Goal: Information Seeking & Learning: Learn about a topic

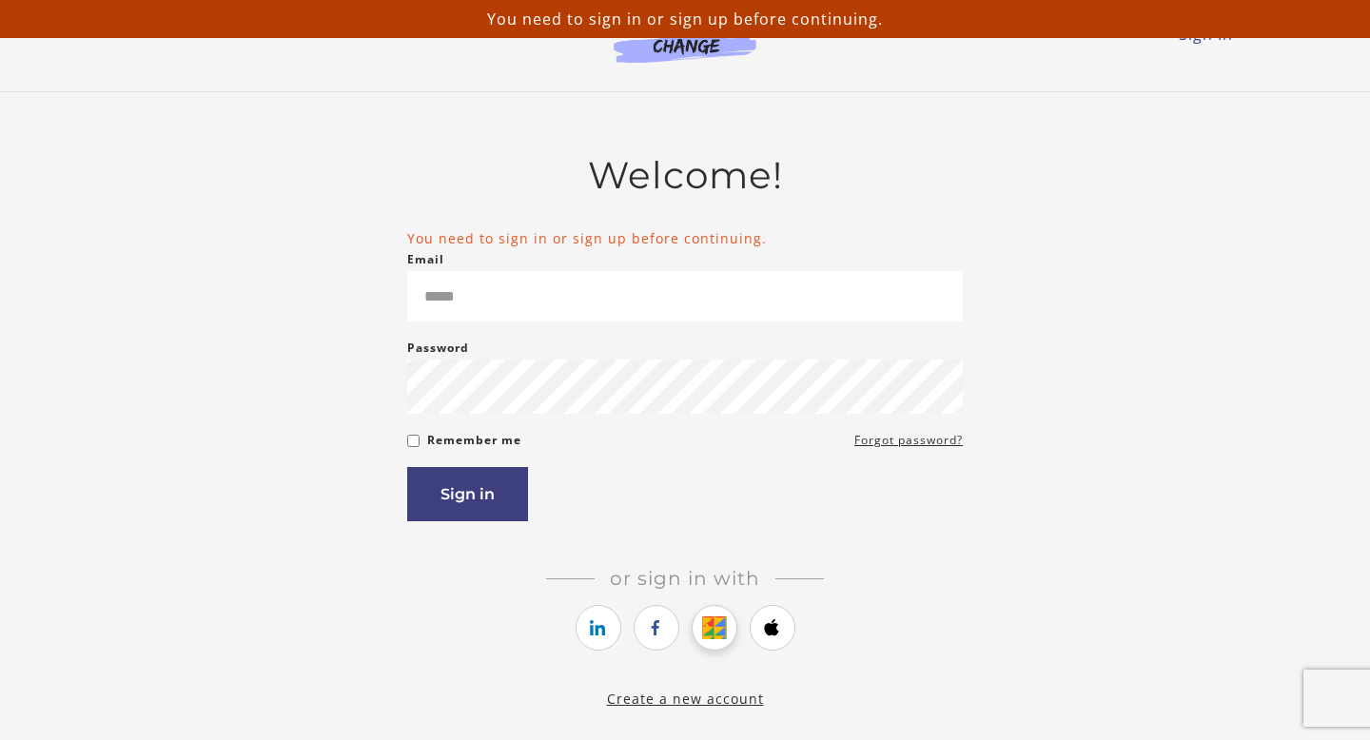
click at [718, 622] on icon "https://courses.thinkific.com/users/auth/google?ss%5Breferral%5D=&ss%5Buser_ret…" at bounding box center [714, 627] width 24 height 23
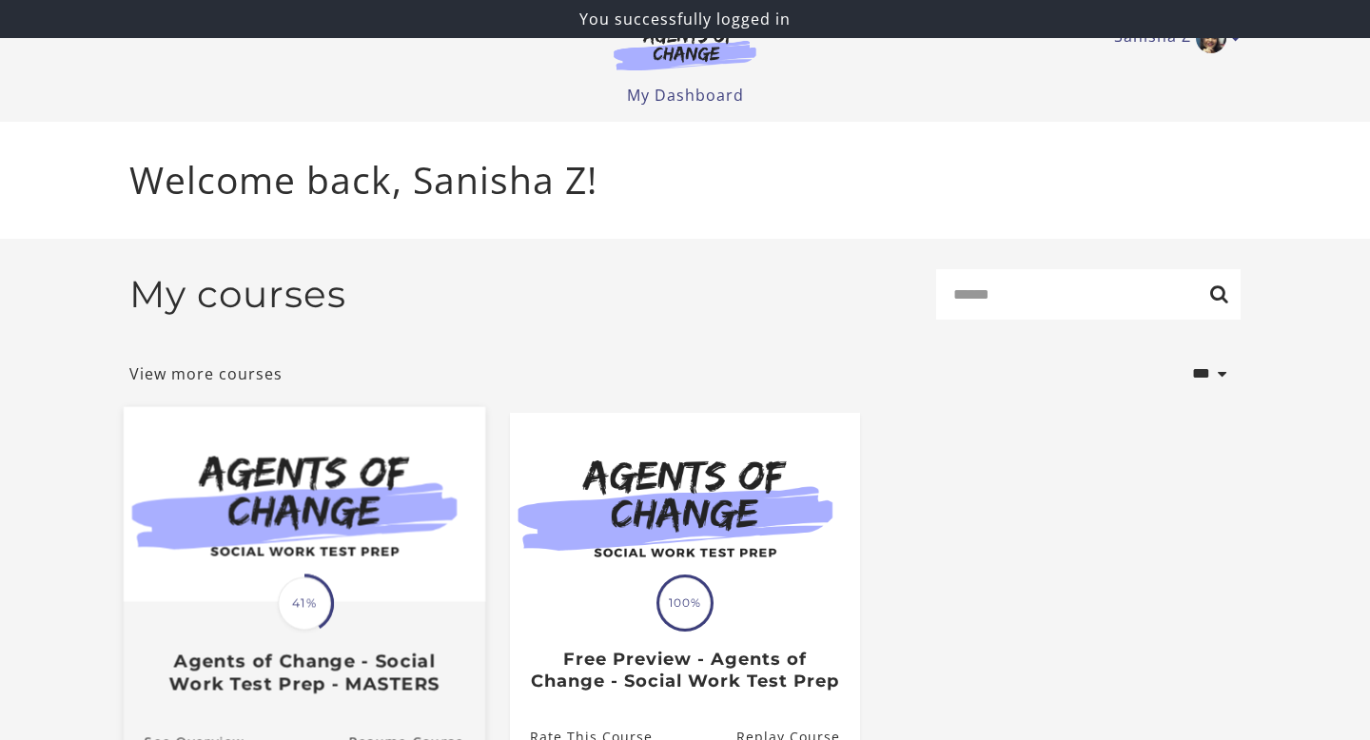
click at [278, 605] on span "41%" at bounding box center [304, 603] width 53 height 53
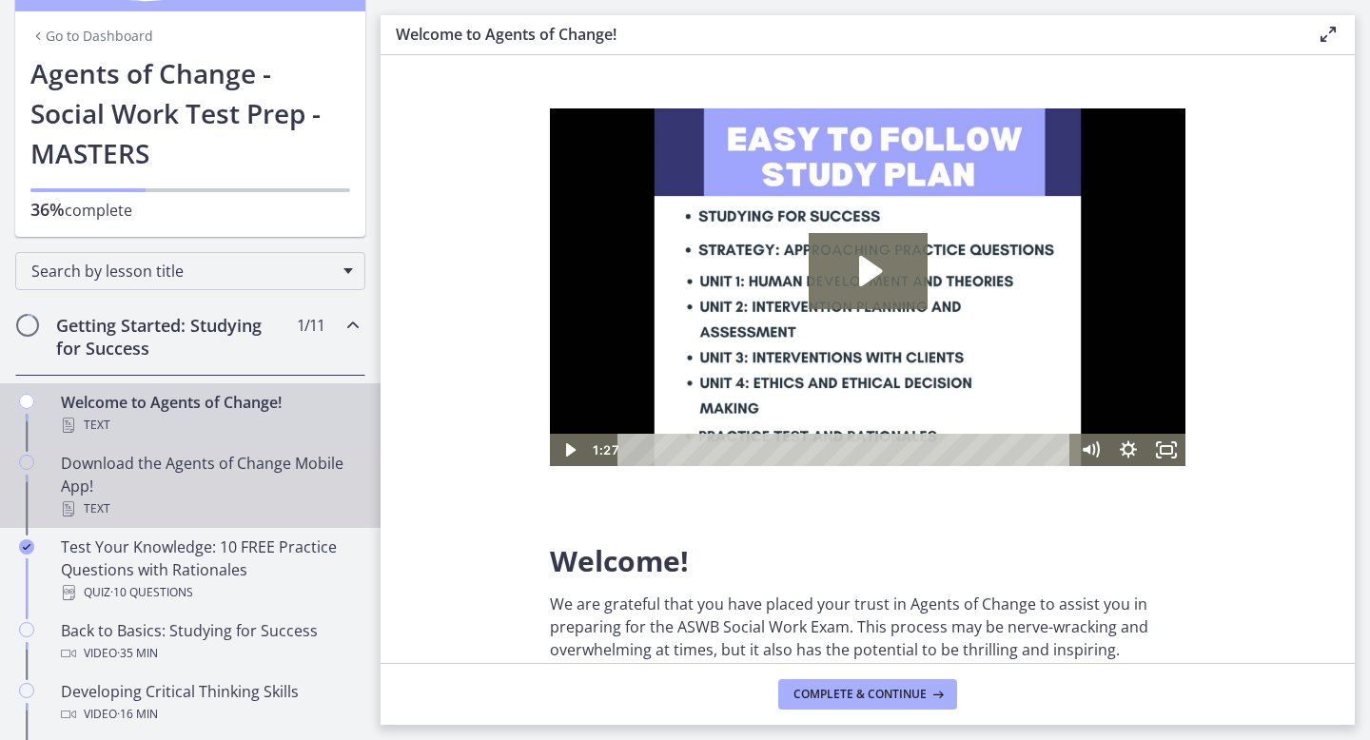
scroll to position [91, 0]
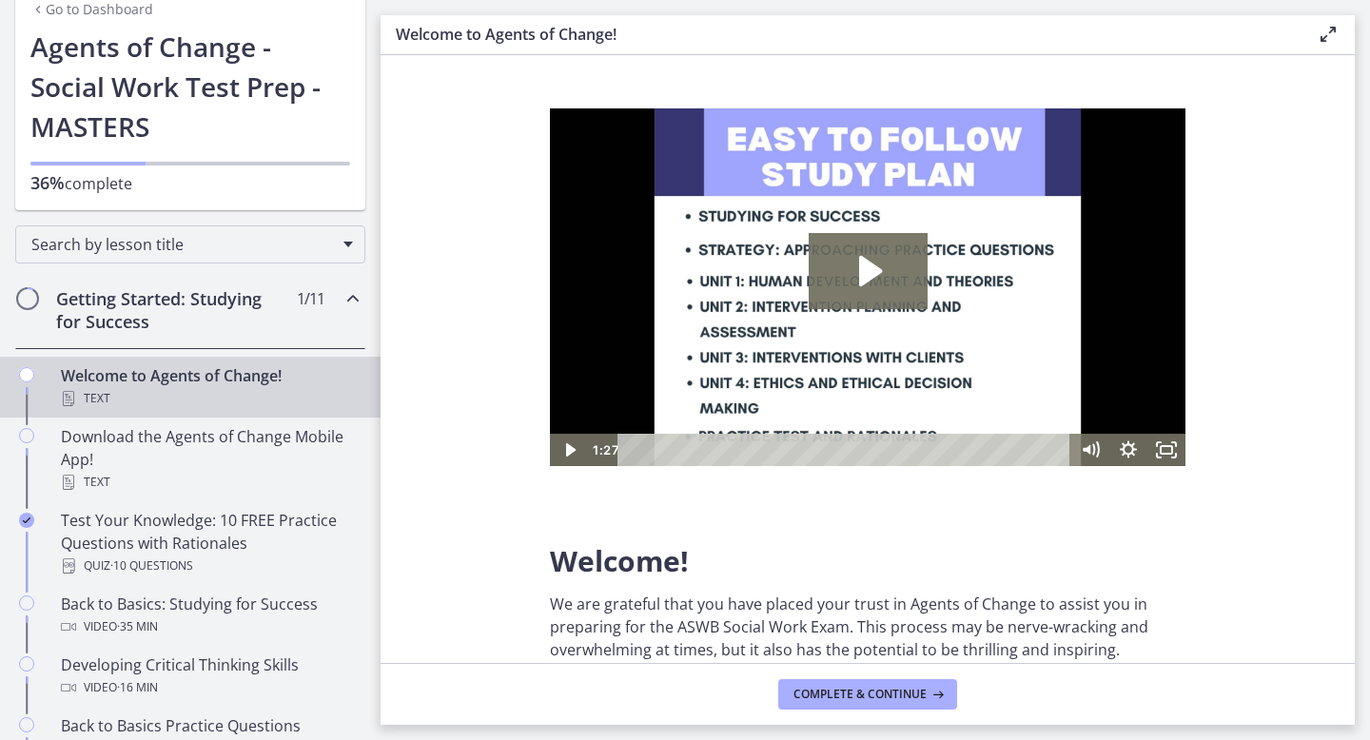
click at [297, 307] on span "1 / 11 Completed" at bounding box center [311, 298] width 28 height 23
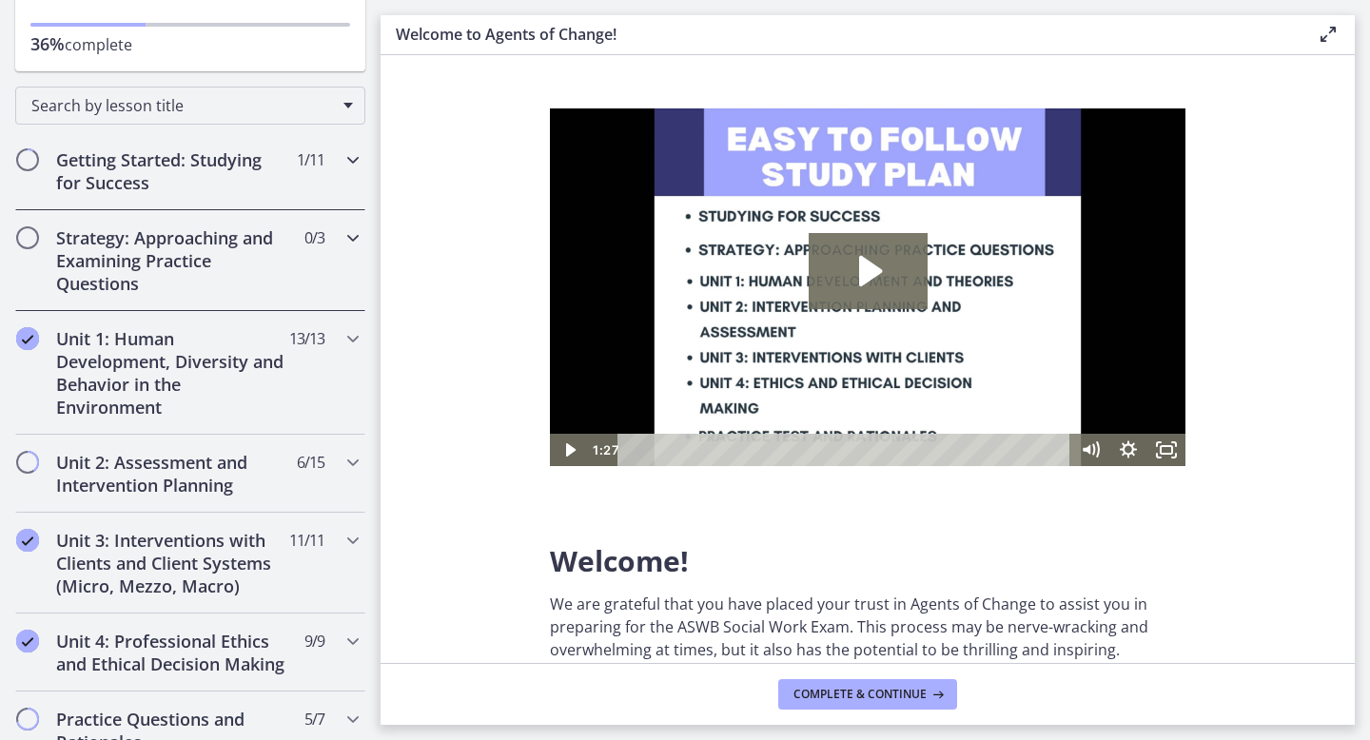
scroll to position [312, 0]
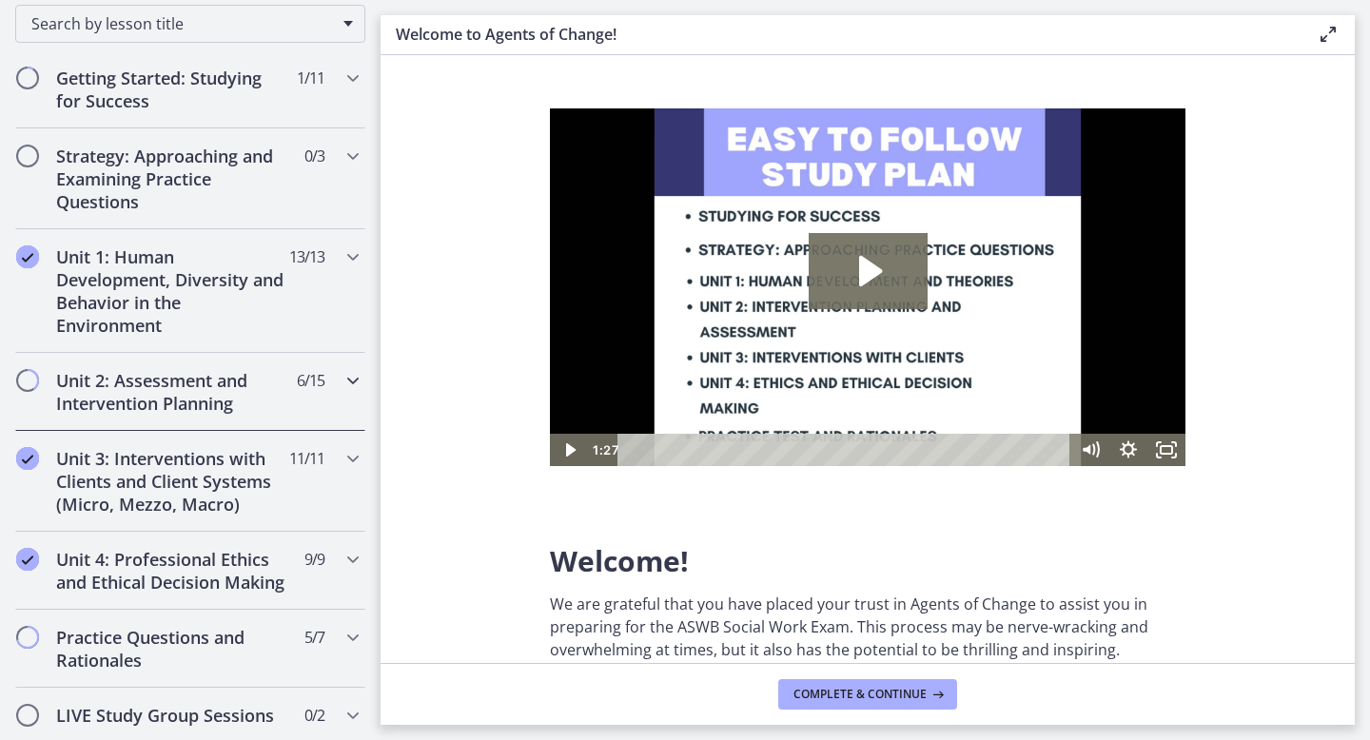
click at [284, 366] on div "Unit 2: Assessment and Intervention Planning 6 / 15 Completed" at bounding box center [190, 392] width 350 height 78
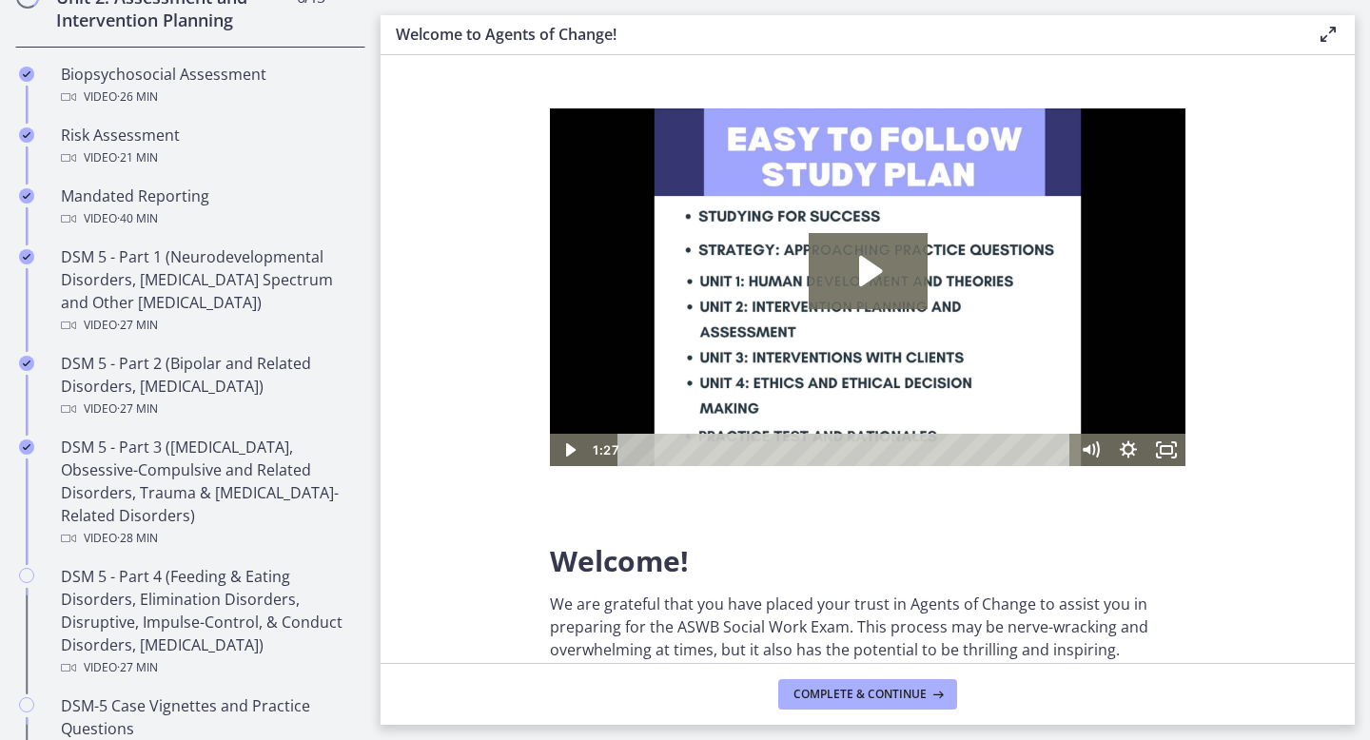
scroll to position [706, 0]
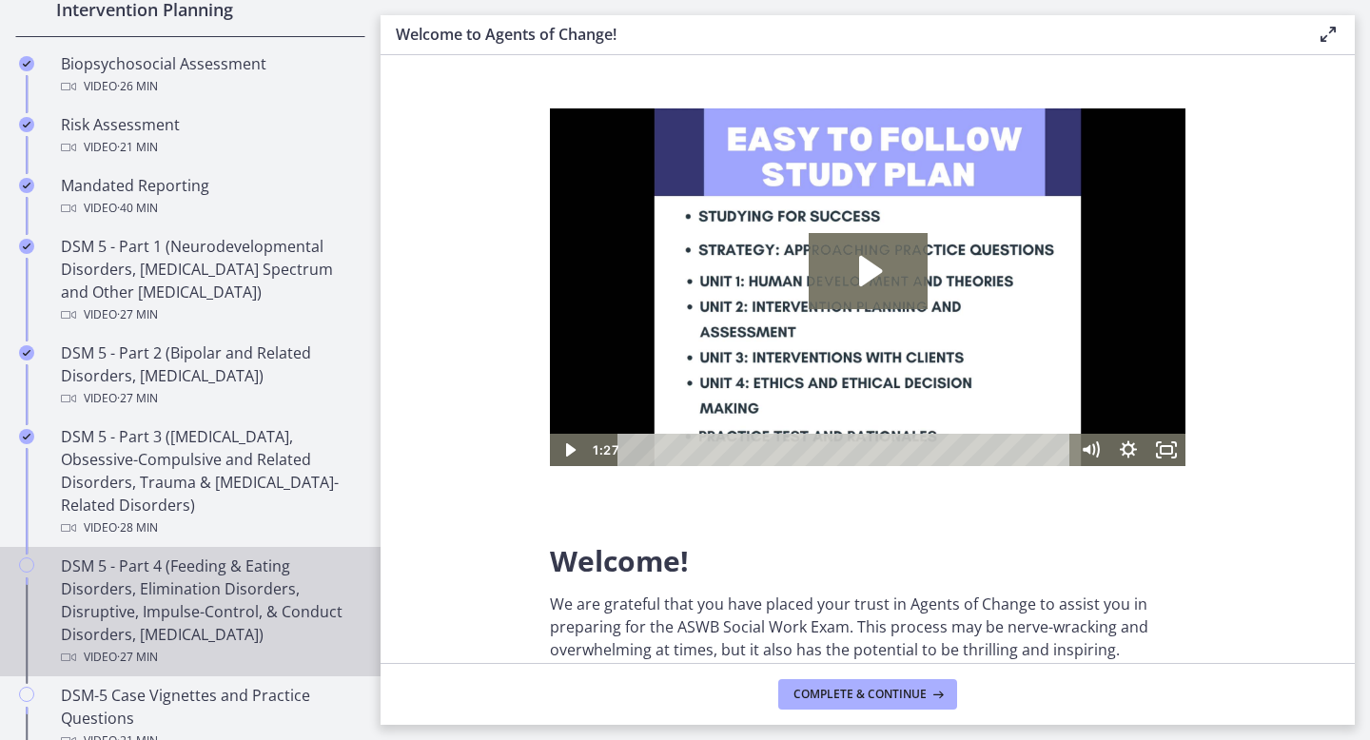
click at [244, 640] on div "DSM 5 - Part 4 (Feeding & Eating Disorders, Elimination Disorders, Disruptive, …" at bounding box center [209, 612] width 297 height 114
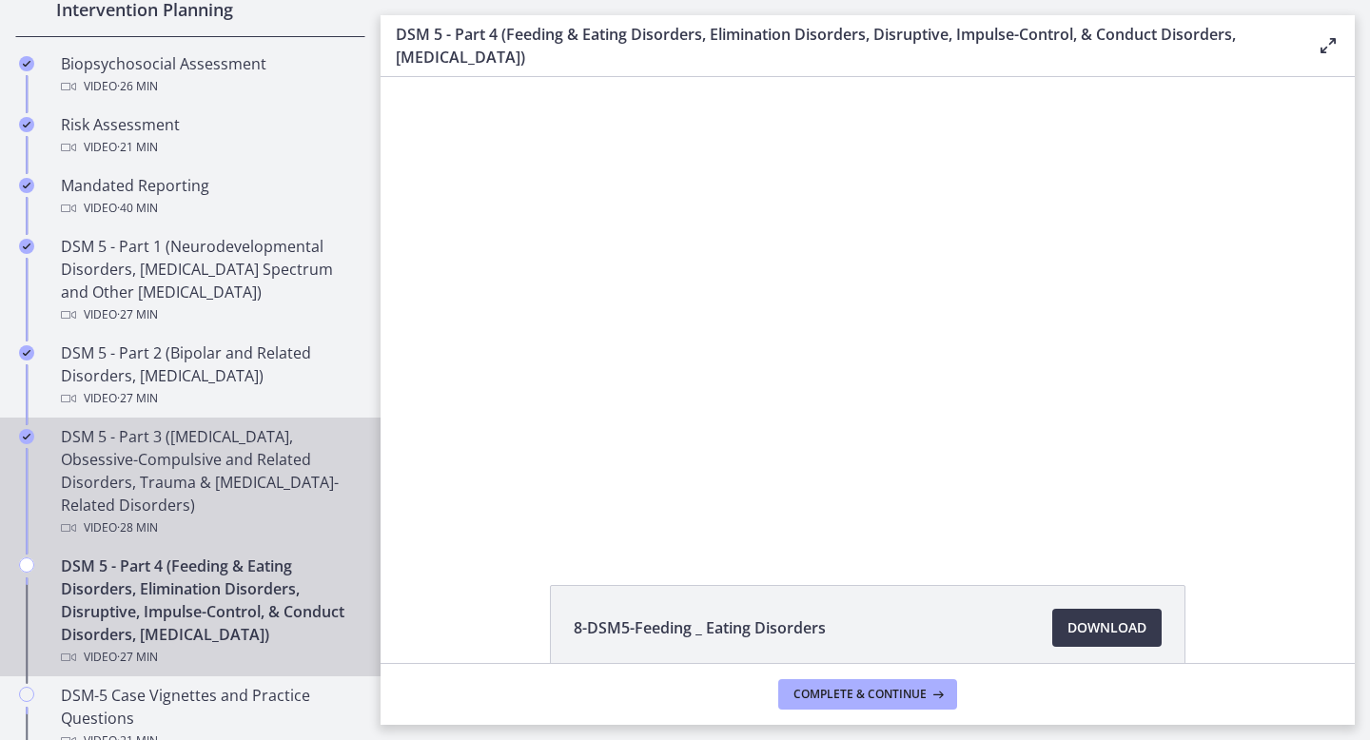
click at [243, 491] on div "DSM 5 - Part 3 ([MEDICAL_DATA], Obsessive-Compulsive and Related Disorders, Tra…" at bounding box center [209, 482] width 297 height 114
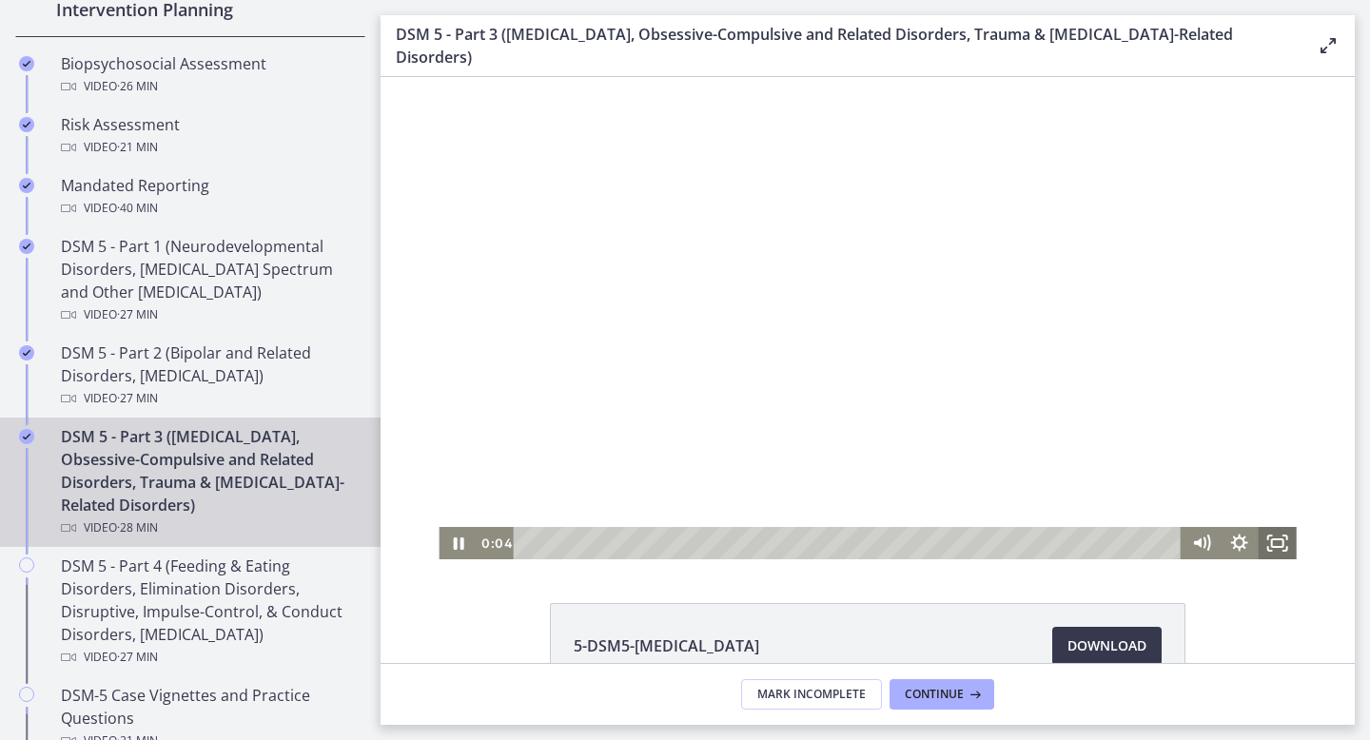
click at [1276, 549] on icon "Fullscreen" at bounding box center [1278, 543] width 38 height 32
click at [1220, 351] on div at bounding box center [867, 318] width 857 height 482
click at [812, 314] on div at bounding box center [867, 318] width 857 height 482
click at [1283, 550] on icon "Fullscreen" at bounding box center [1285, 549] width 4 height 4
